Goal: Task Accomplishment & Management: Manage account settings

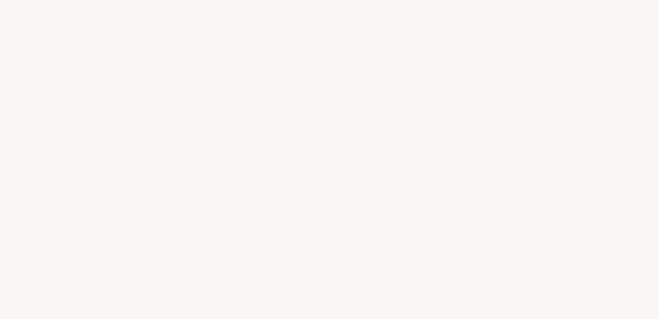
select select "US"
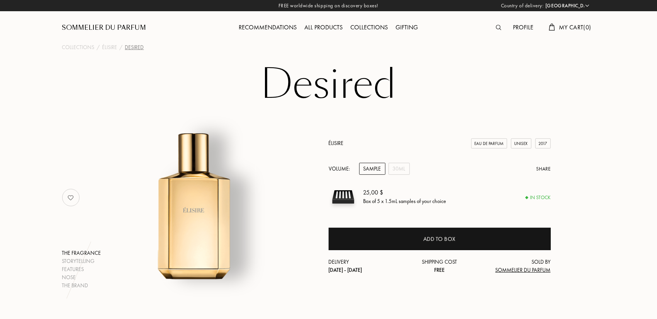
click at [506, 29] on div at bounding box center [500, 28] width 17 height 10
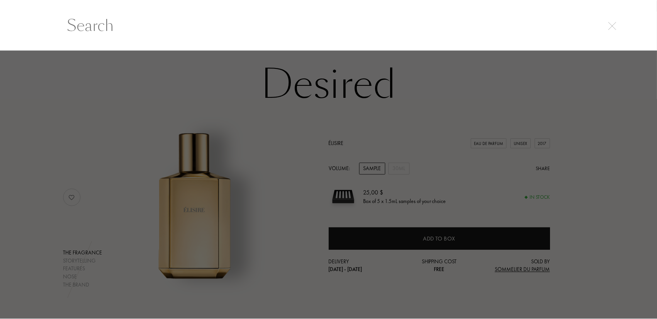
scroll to position [0, 0]
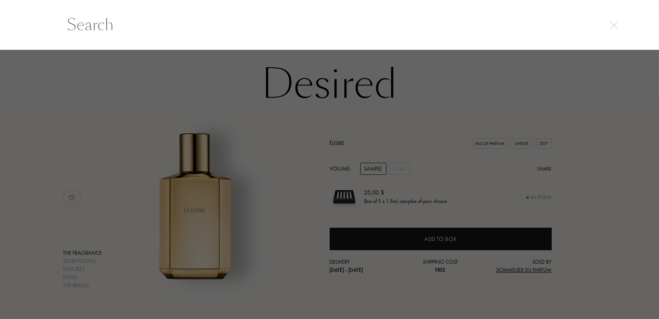
click at [526, 27] on input "text" at bounding box center [330, 24] width 556 height 23
click at [547, 90] on div at bounding box center [329, 184] width 659 height 269
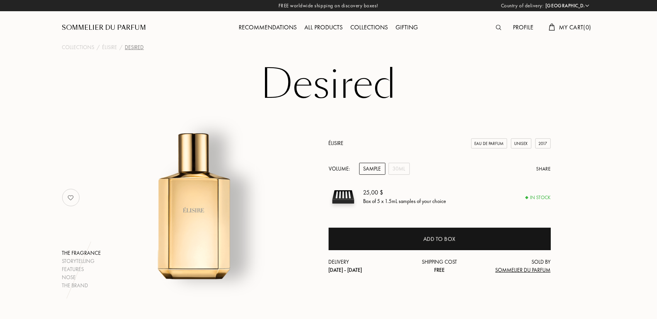
click at [514, 26] on div "Profile" at bounding box center [523, 28] width 28 height 10
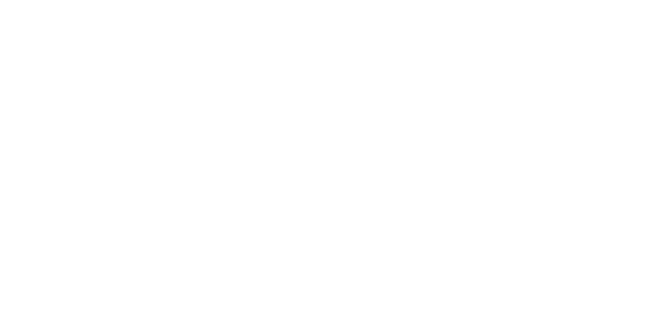
select select "US"
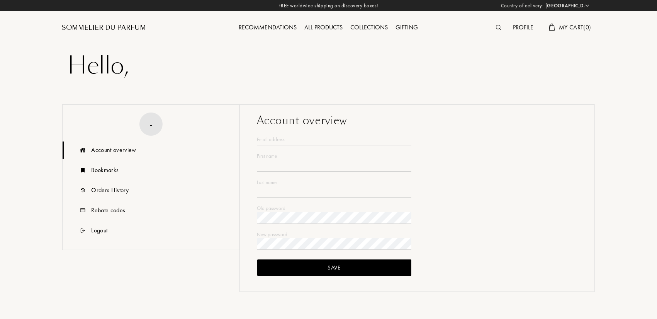
type input "Will"
type input "[PERSON_NAME]"
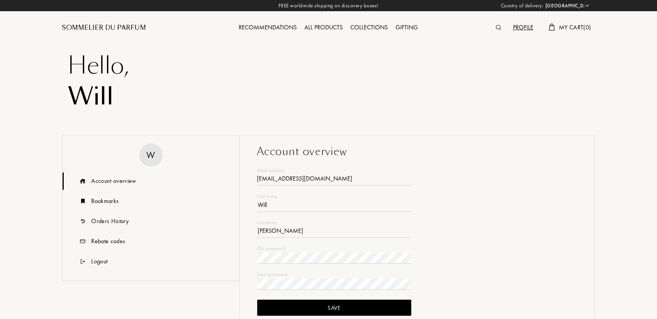
type input "[EMAIL_ADDRESS][DOMAIN_NAME]"
click at [279, 28] on div "Recommendations" at bounding box center [268, 28] width 66 height 10
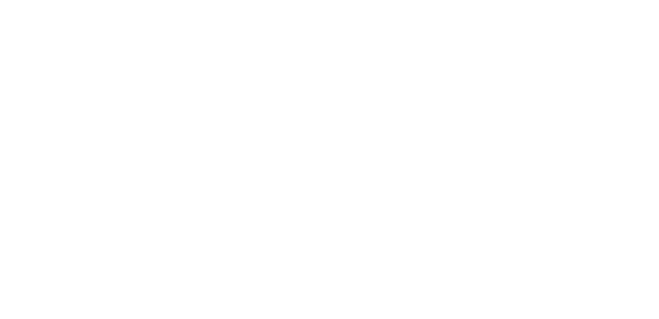
select select "US"
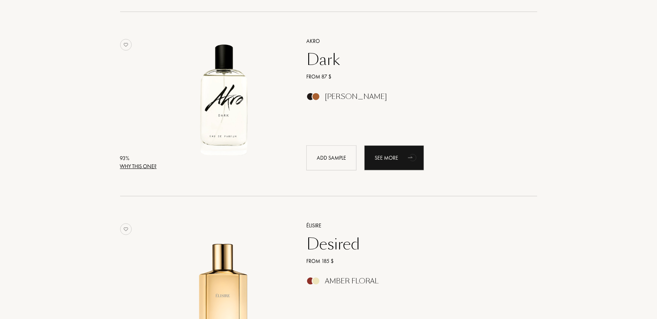
scroll to position [425, 0]
